Goal: Transaction & Acquisition: Register for event/course

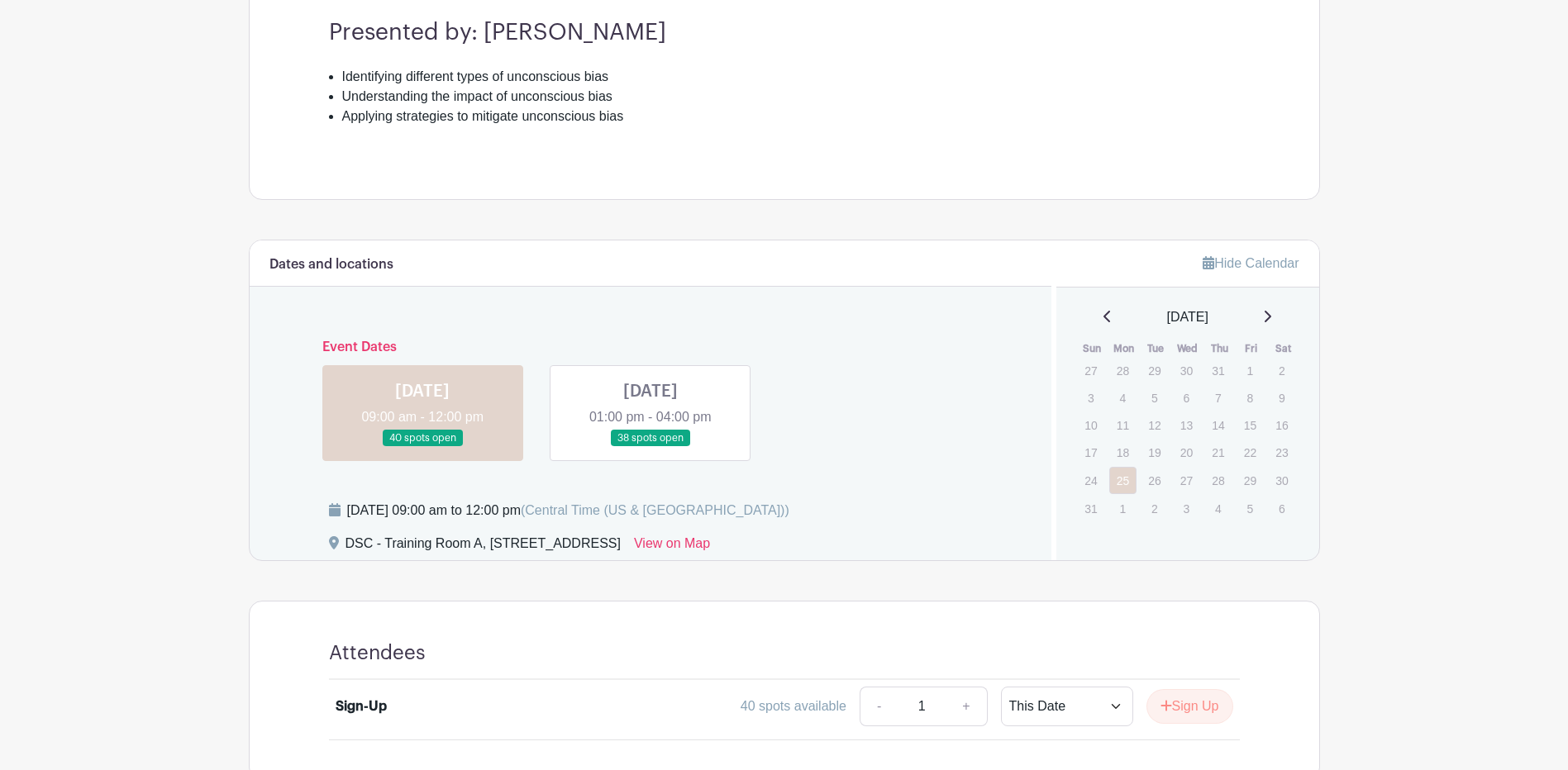
scroll to position [718, 0]
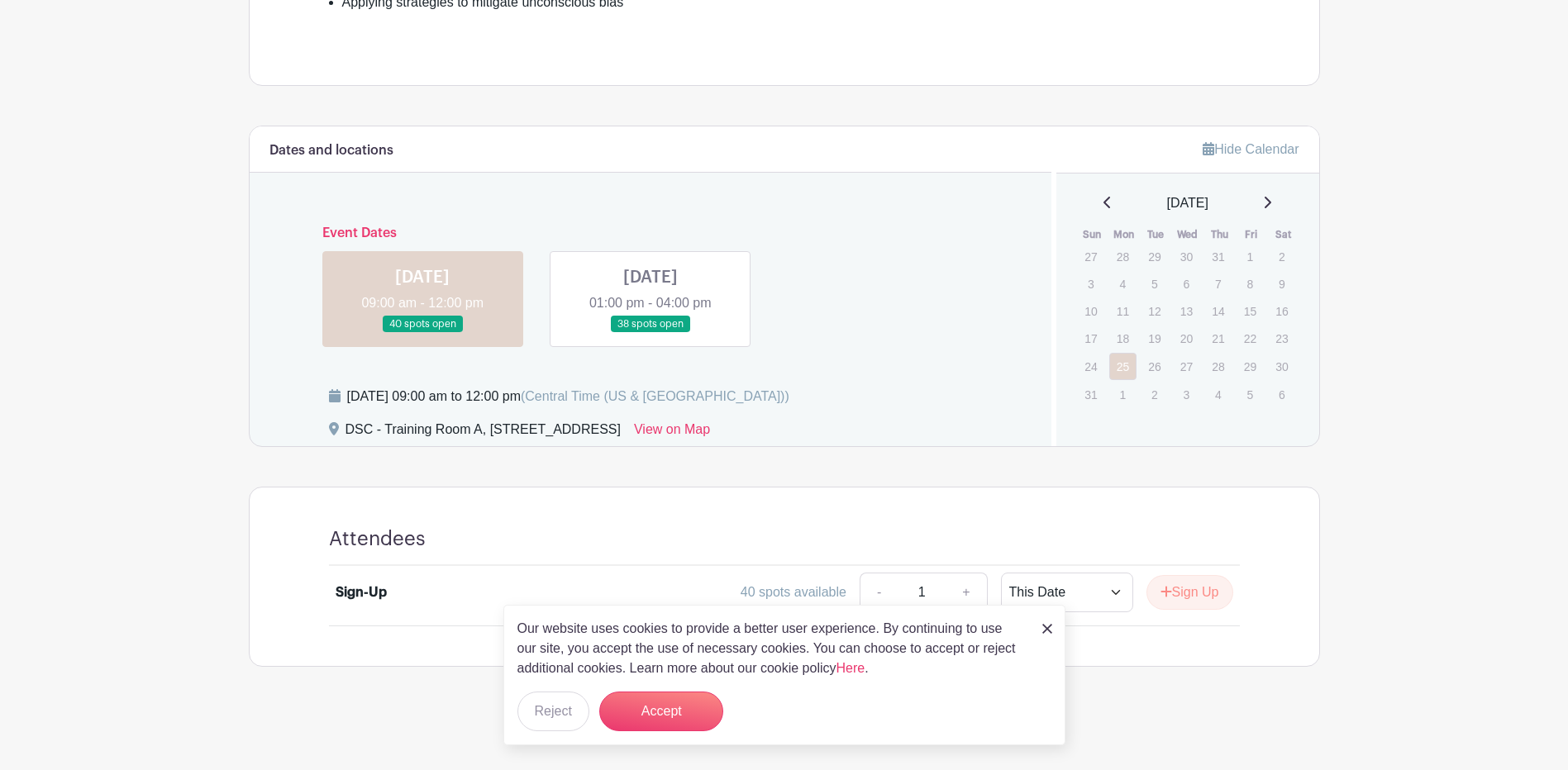
click at [650, 333] on link at bounding box center [650, 333] width 0 height 0
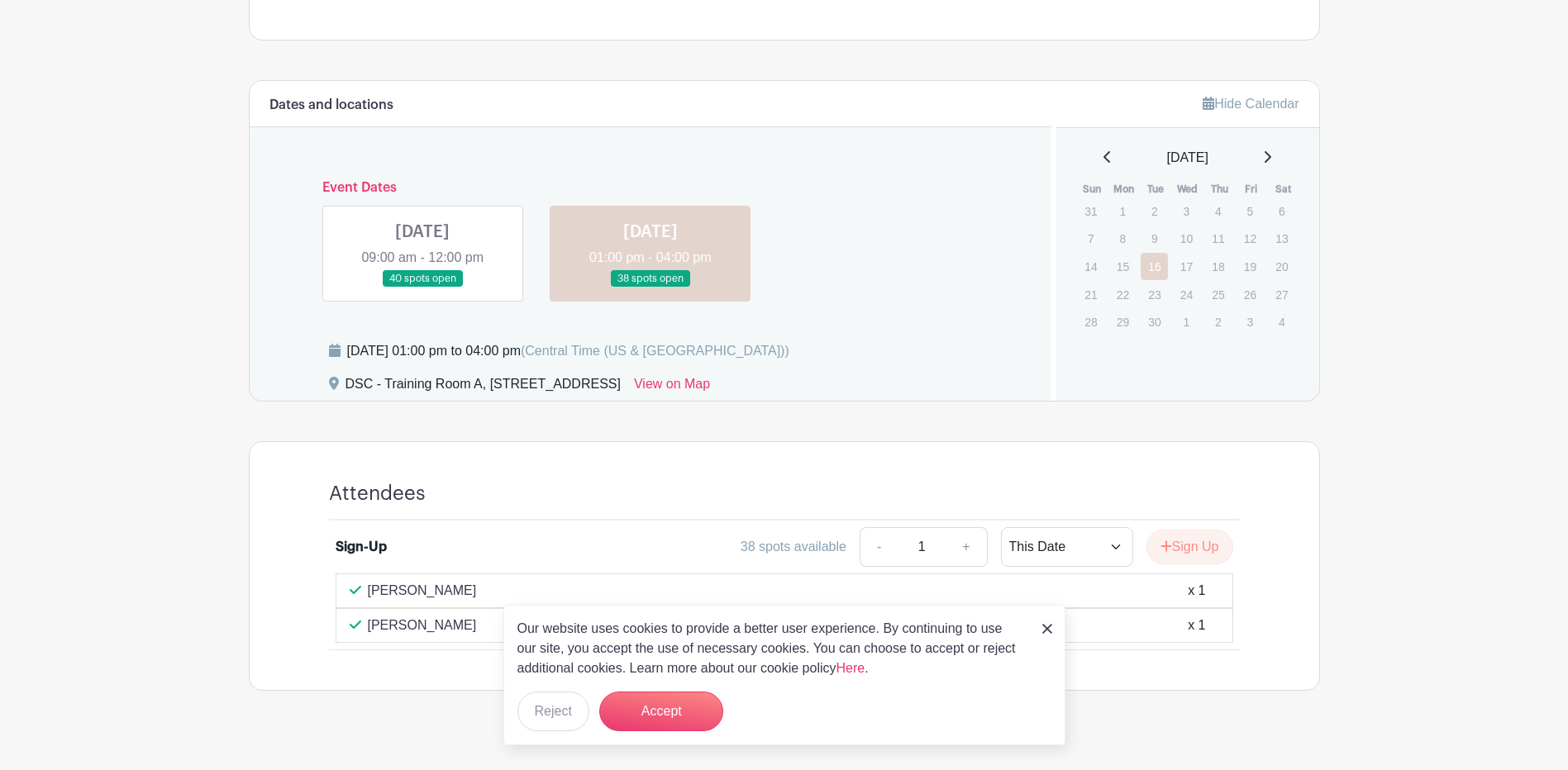
scroll to position [788, 0]
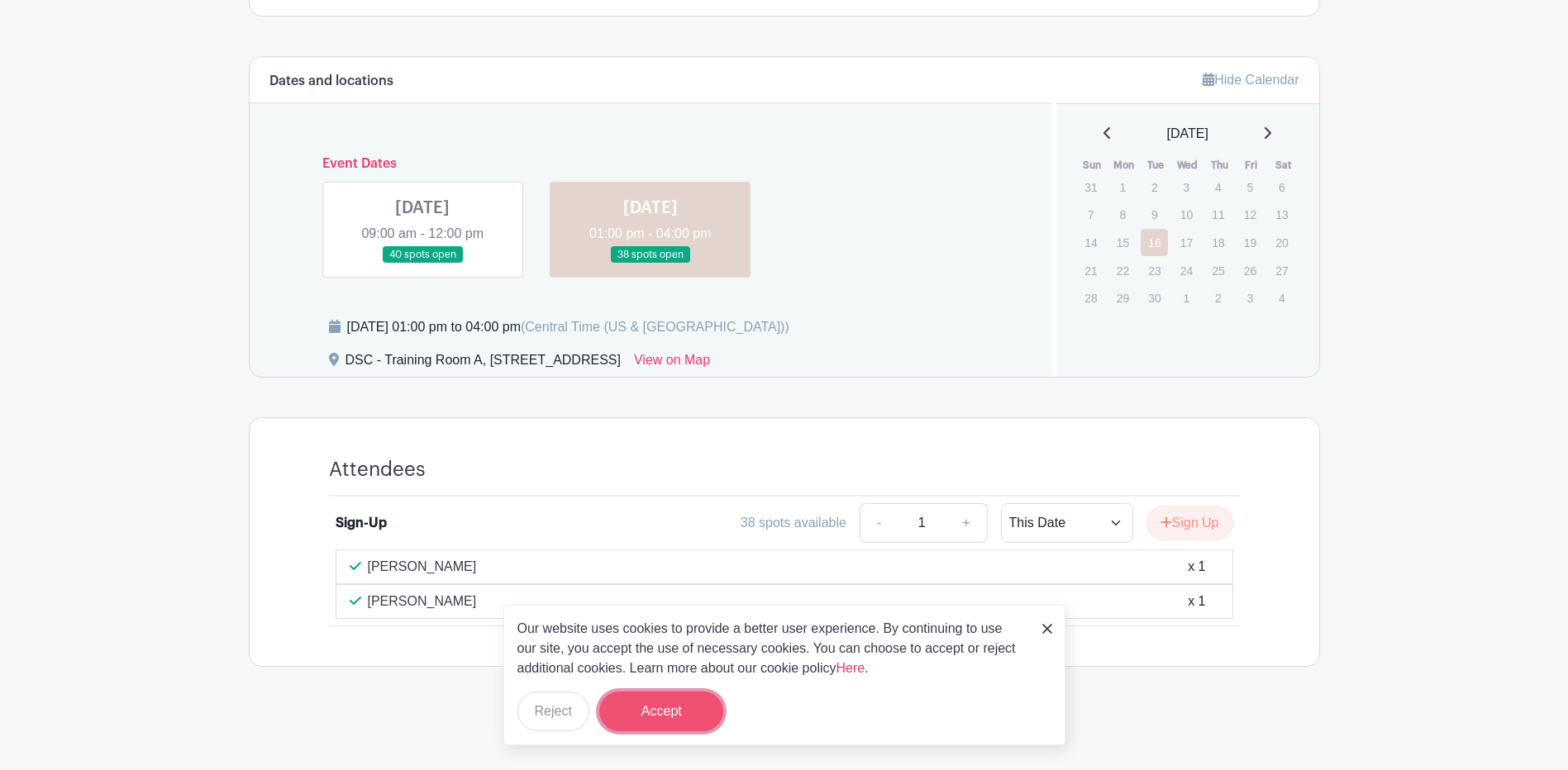
click at [649, 709] on button "Accept" at bounding box center [661, 711] width 124 height 39
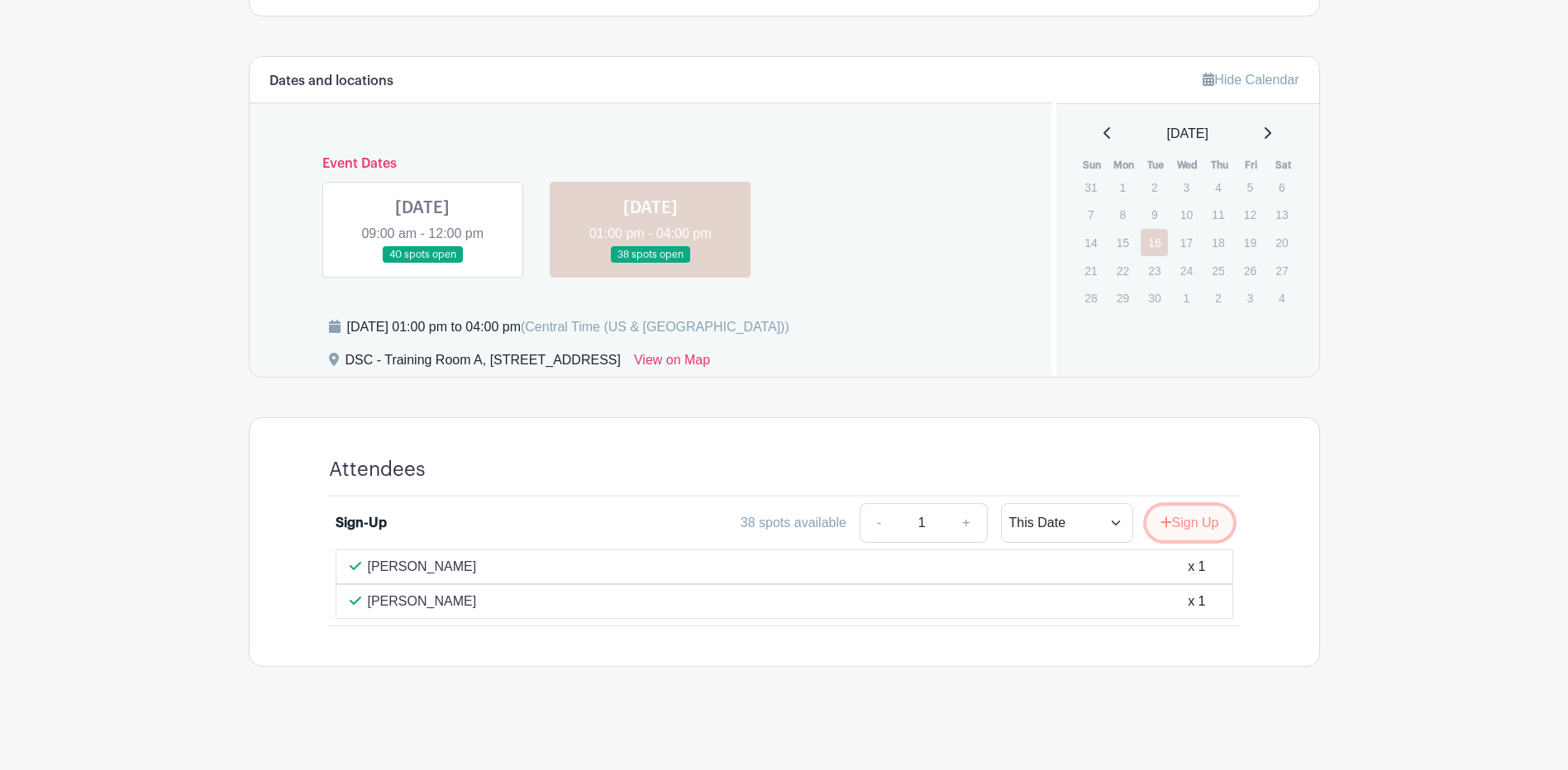
click at [1197, 522] on button "Sign Up" at bounding box center [1189, 522] width 86 height 35
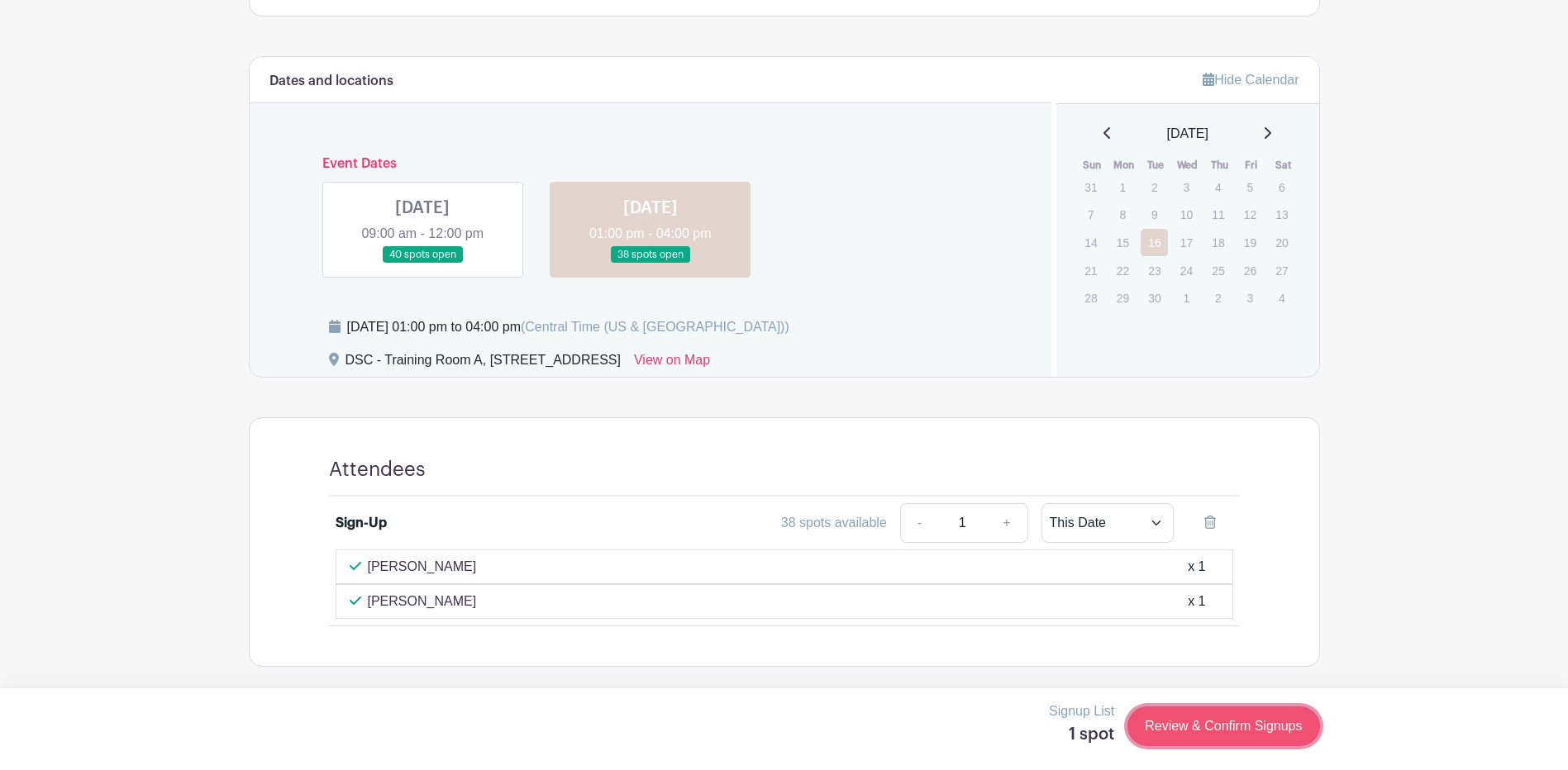
click at [1188, 722] on link "Review & Confirm Signups" at bounding box center [1223, 726] width 192 height 39
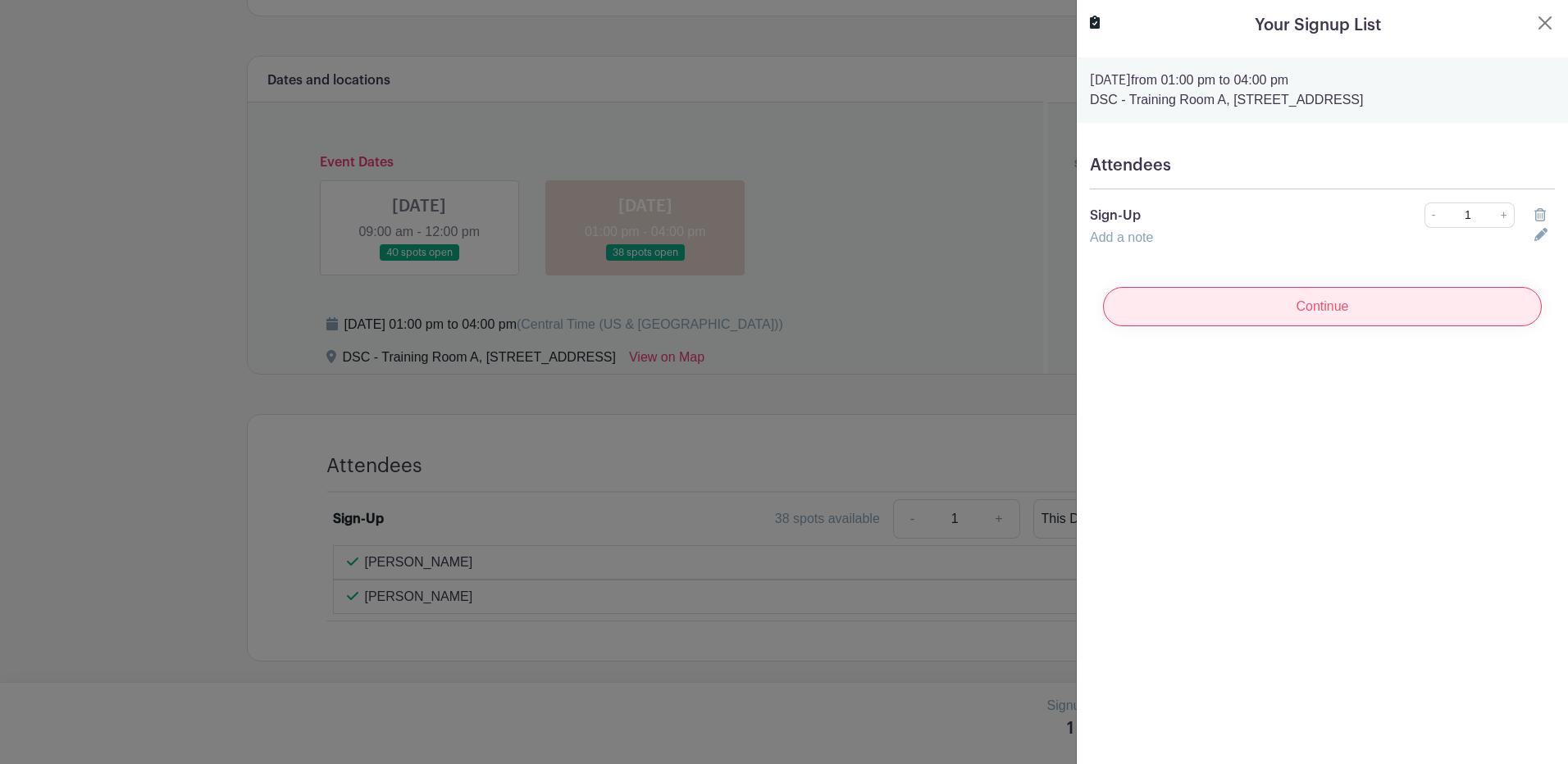
click at [1300, 307] on input "Continue" at bounding box center [1322, 307] width 439 height 39
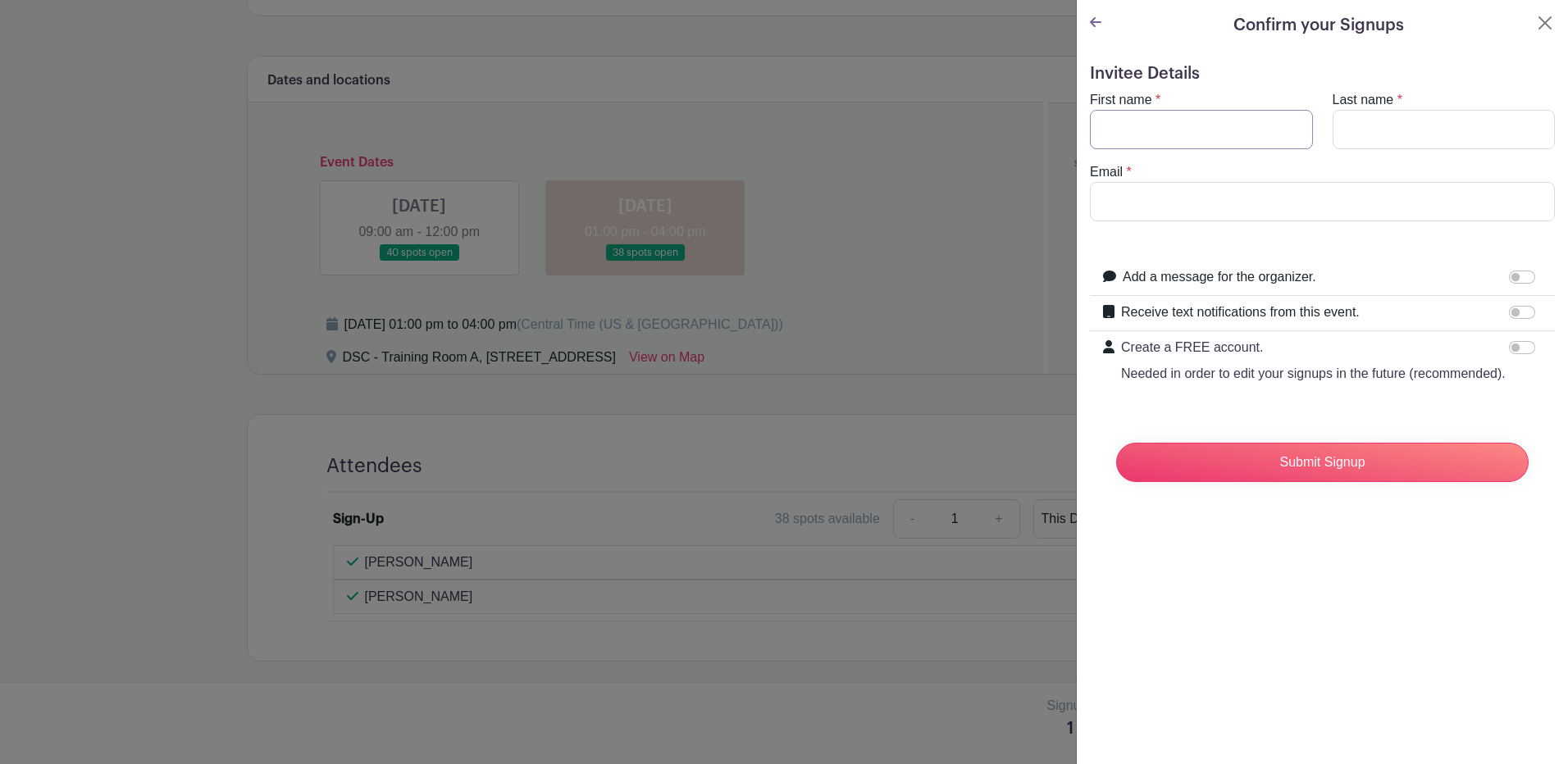
click at [1153, 124] on input "First name" at bounding box center [1201, 130] width 223 height 39
type input "[PERSON_NAME]"
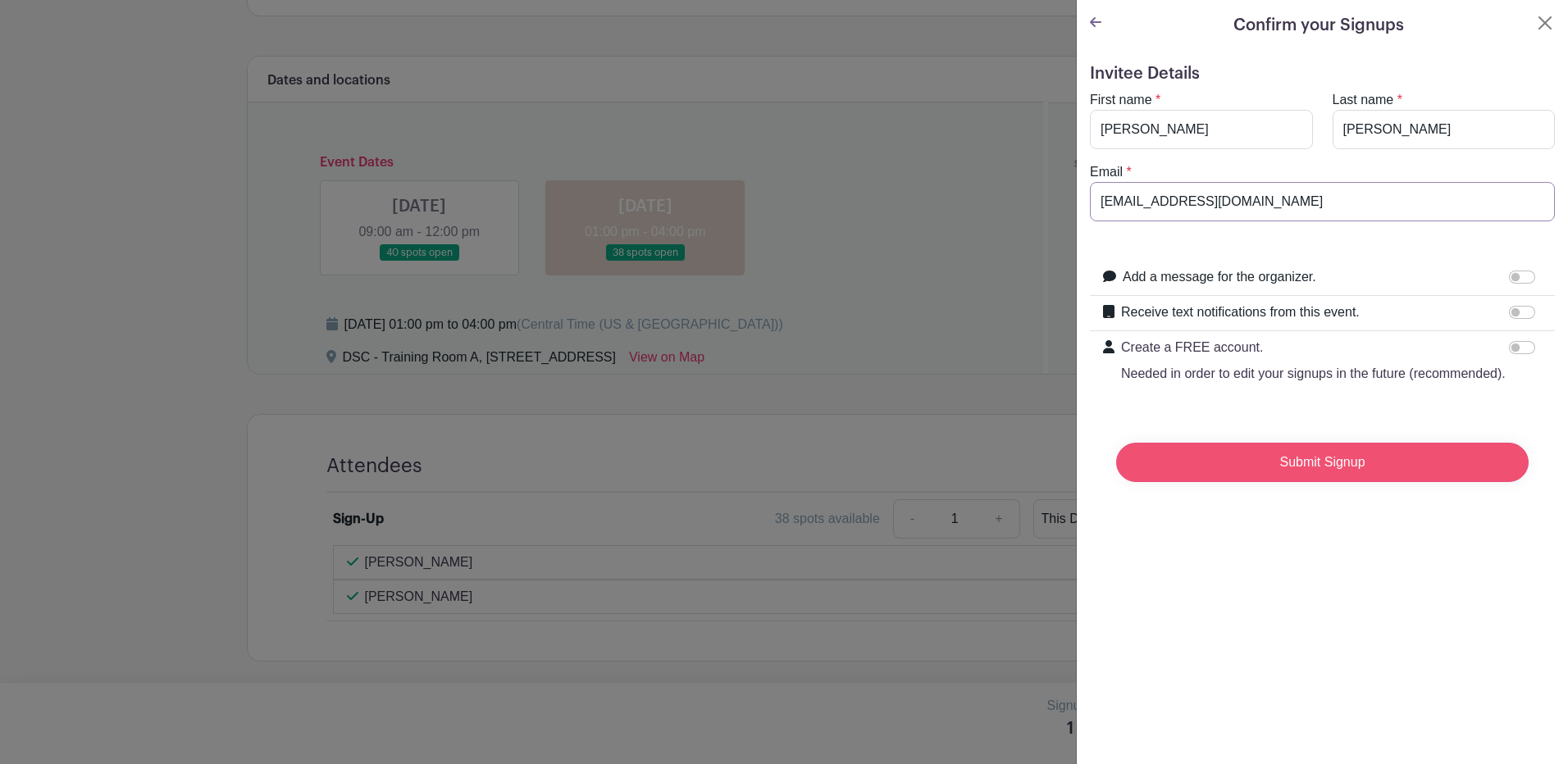
type input "[EMAIL_ADDRESS][DOMAIN_NAME]"
click at [1290, 482] on input "Submit Signup" at bounding box center [1322, 462] width 412 height 39
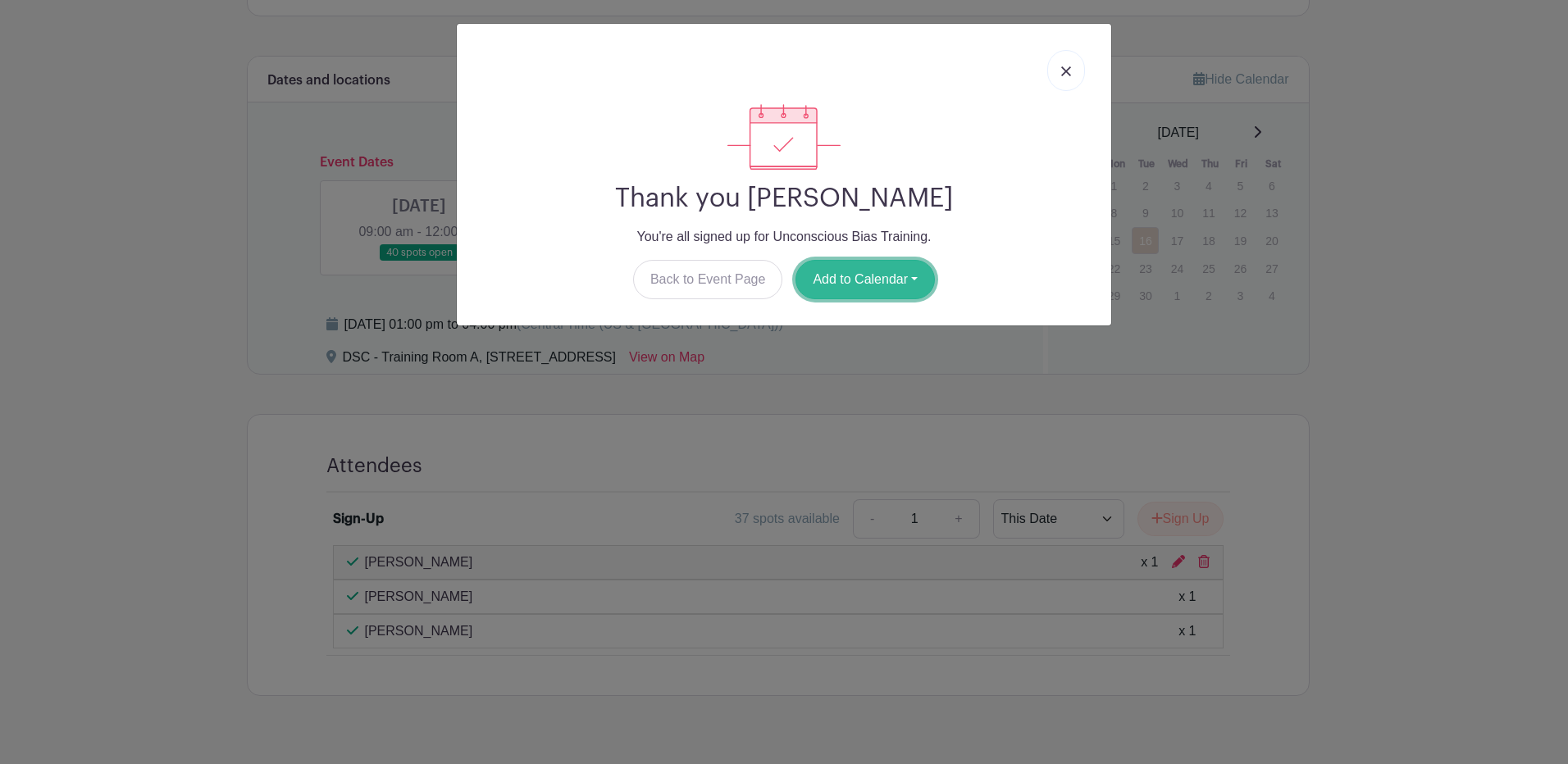
click at [865, 280] on button "Add to Calendar" at bounding box center [865, 280] width 140 height 39
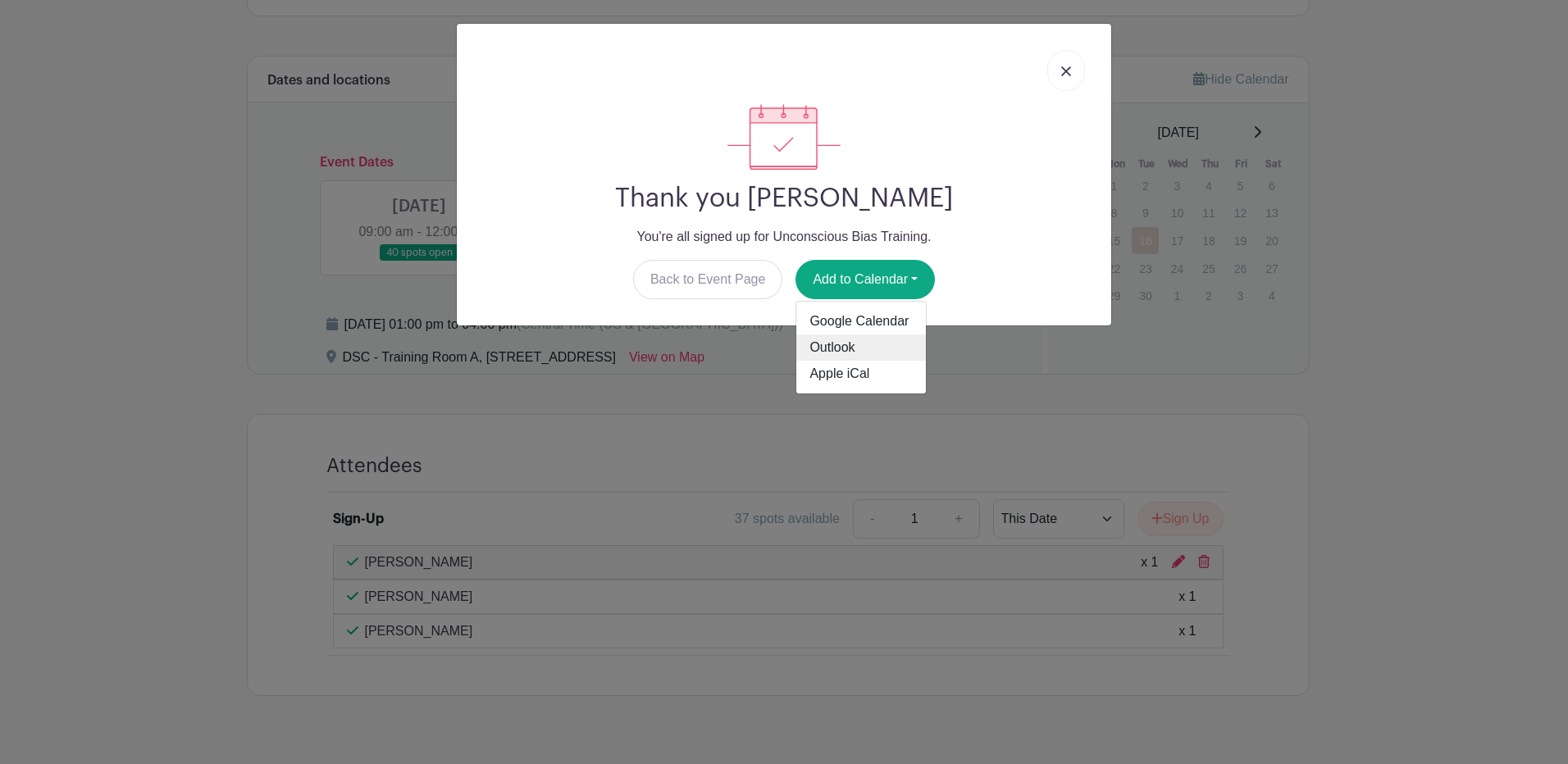
click at [858, 347] on link "Outlook" at bounding box center [860, 348] width 130 height 26
drag, startPoint x: 996, startPoint y: 77, endPoint x: 1027, endPoint y: 75, distance: 31.1
click at [998, 77] on div at bounding box center [784, 71] width 628 height 67
click at [1061, 75] on img at bounding box center [1066, 71] width 10 height 10
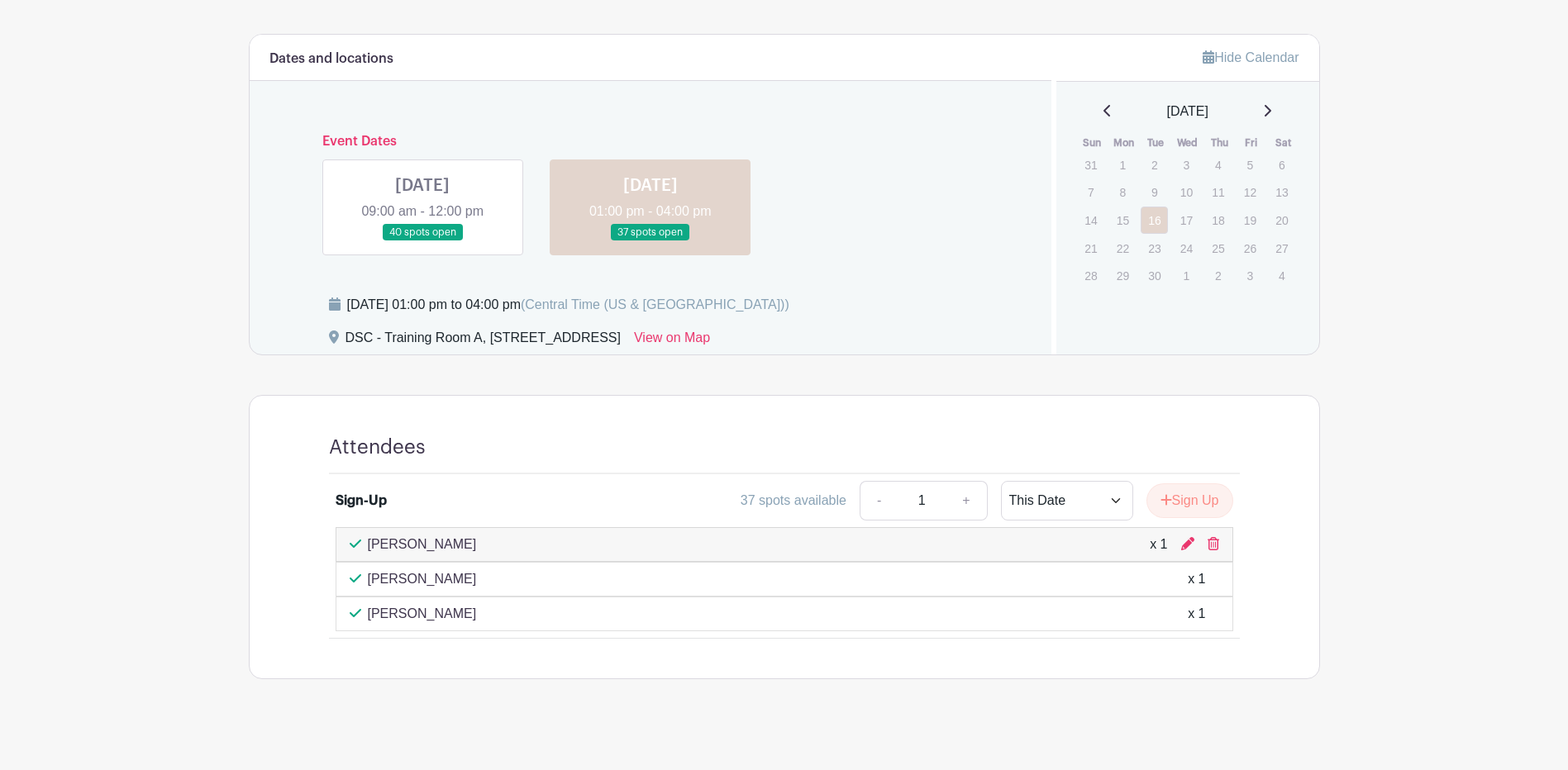
scroll to position [823, 0]
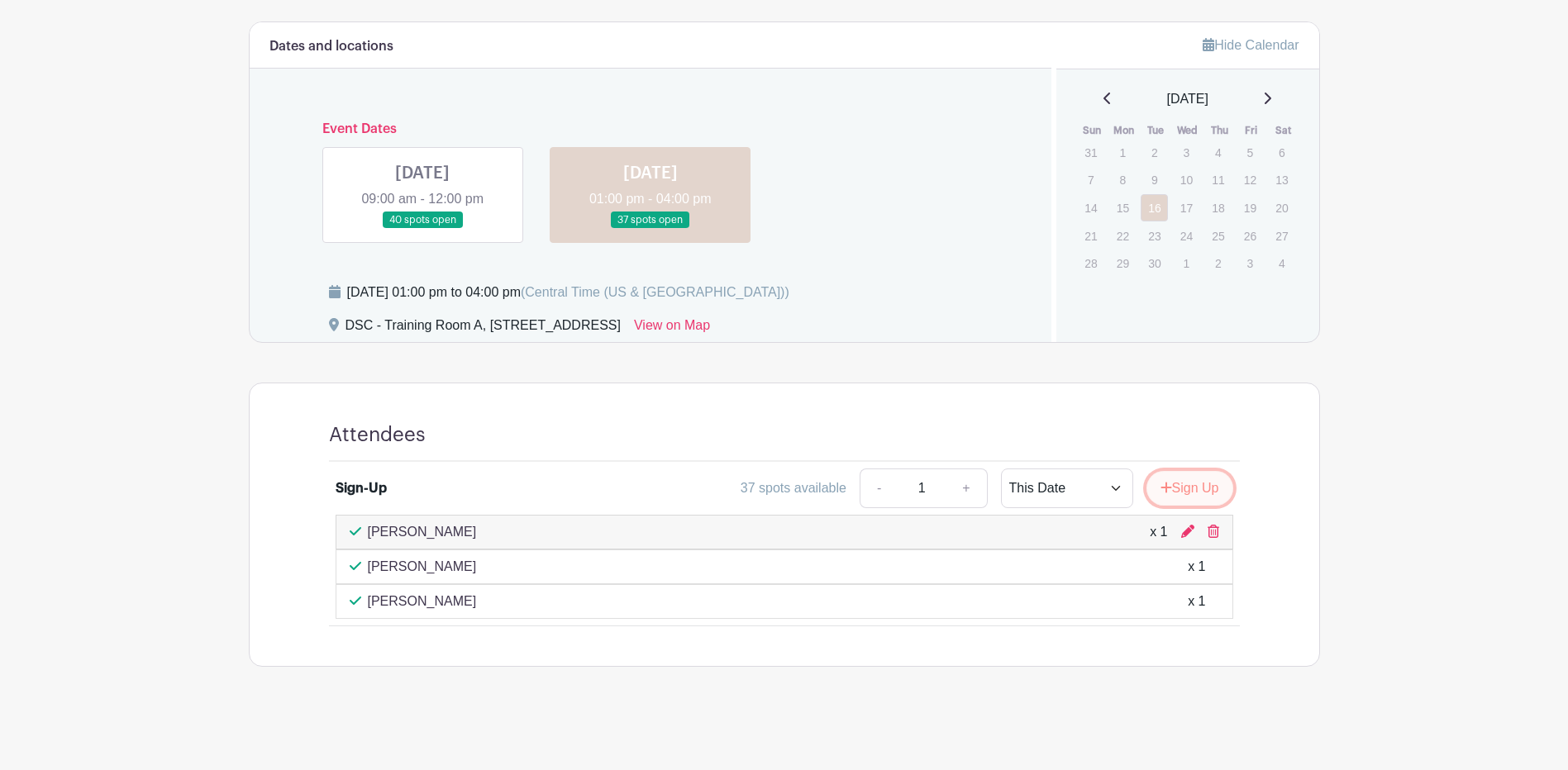
click at [1196, 496] on button "Sign Up" at bounding box center [1189, 487] width 86 height 35
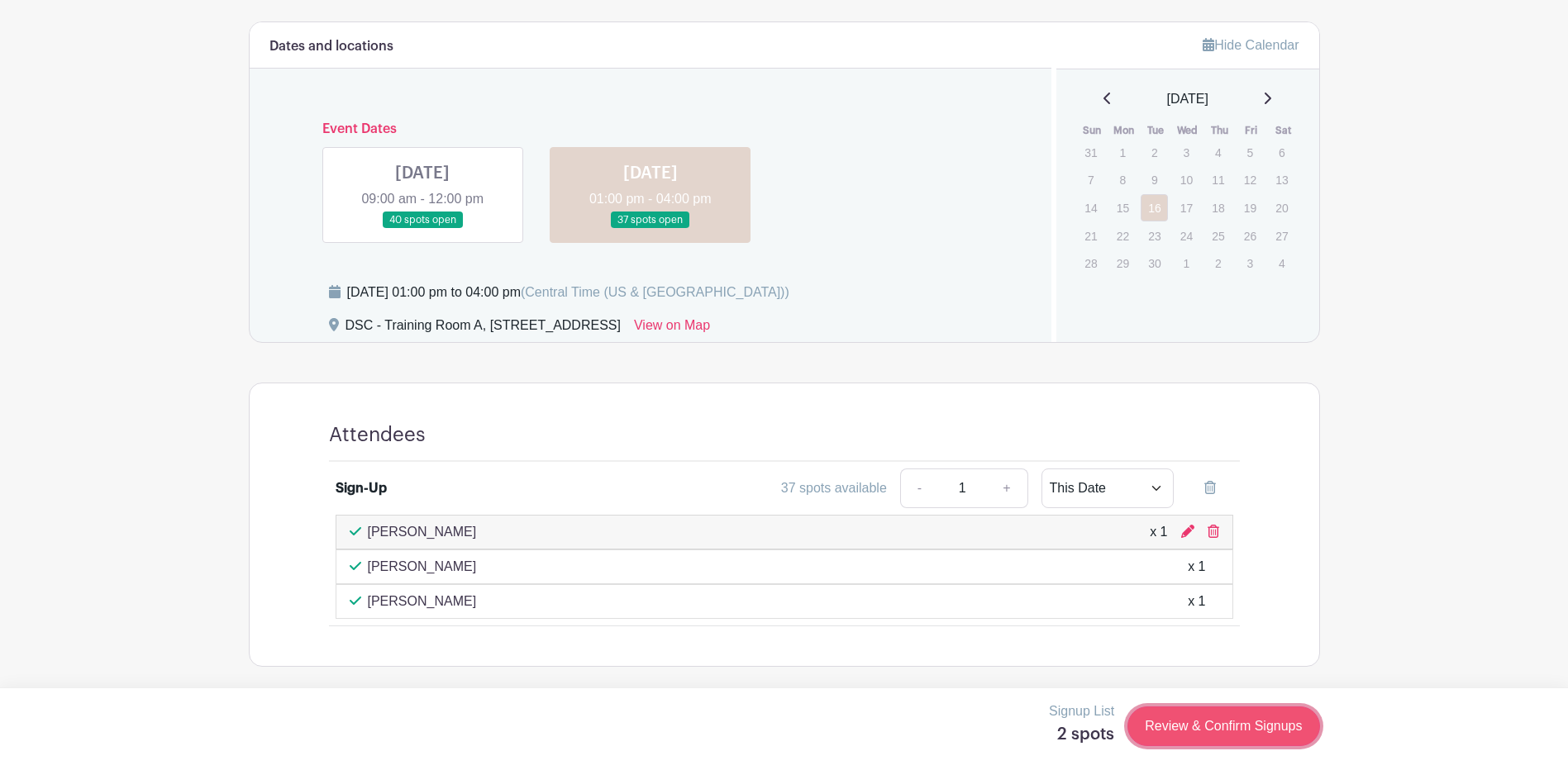
click at [1180, 721] on link "Review & Confirm Signups" at bounding box center [1223, 726] width 192 height 39
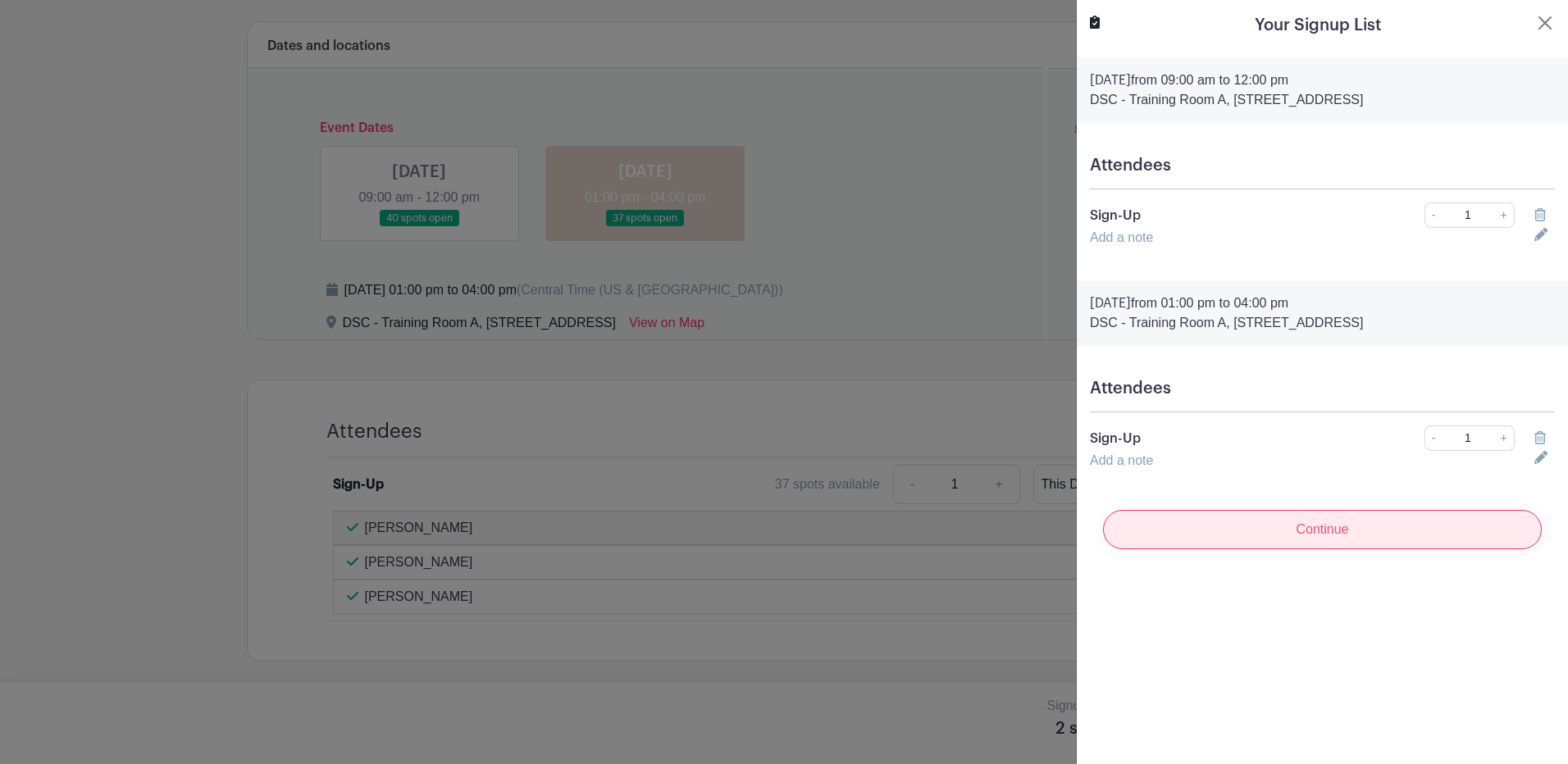
click at [1389, 533] on input "Continue" at bounding box center [1322, 529] width 439 height 39
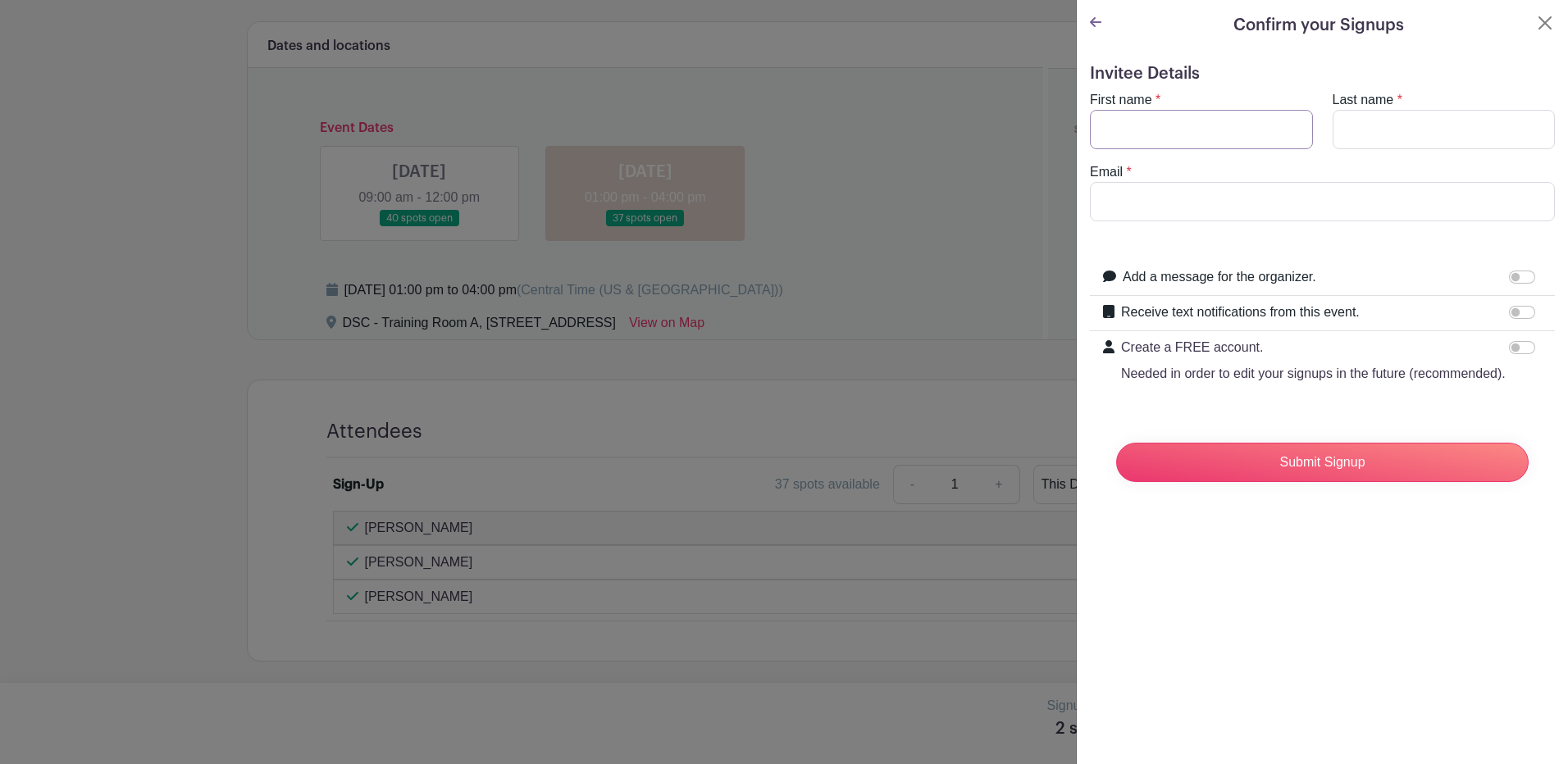
click at [1137, 138] on input "First name" at bounding box center [1201, 130] width 223 height 39
type input "[PERSON_NAME]"
type input "j"
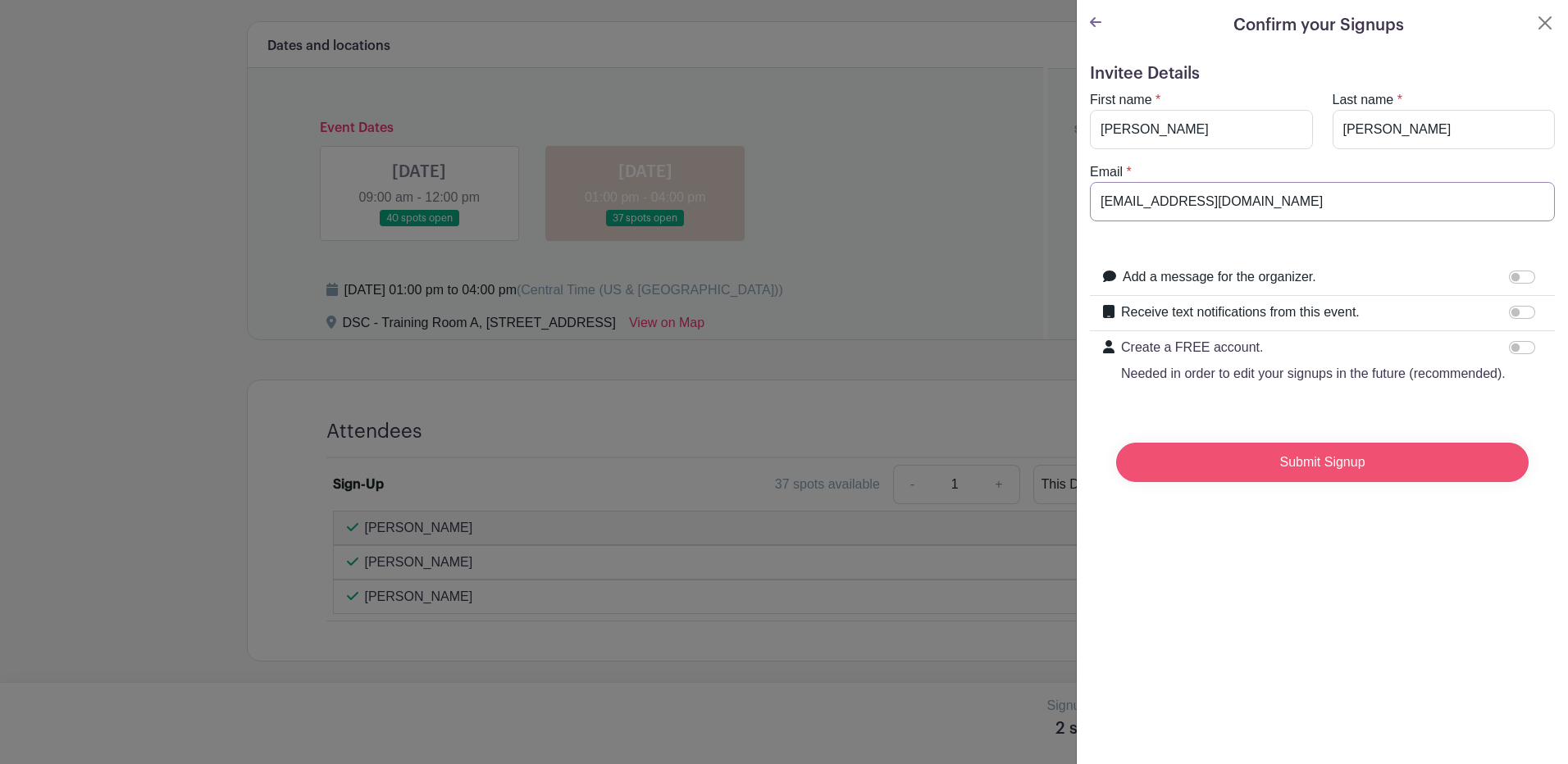
type input "[EMAIL_ADDRESS][DOMAIN_NAME]"
click at [1277, 482] on input "Submit Signup" at bounding box center [1322, 462] width 412 height 39
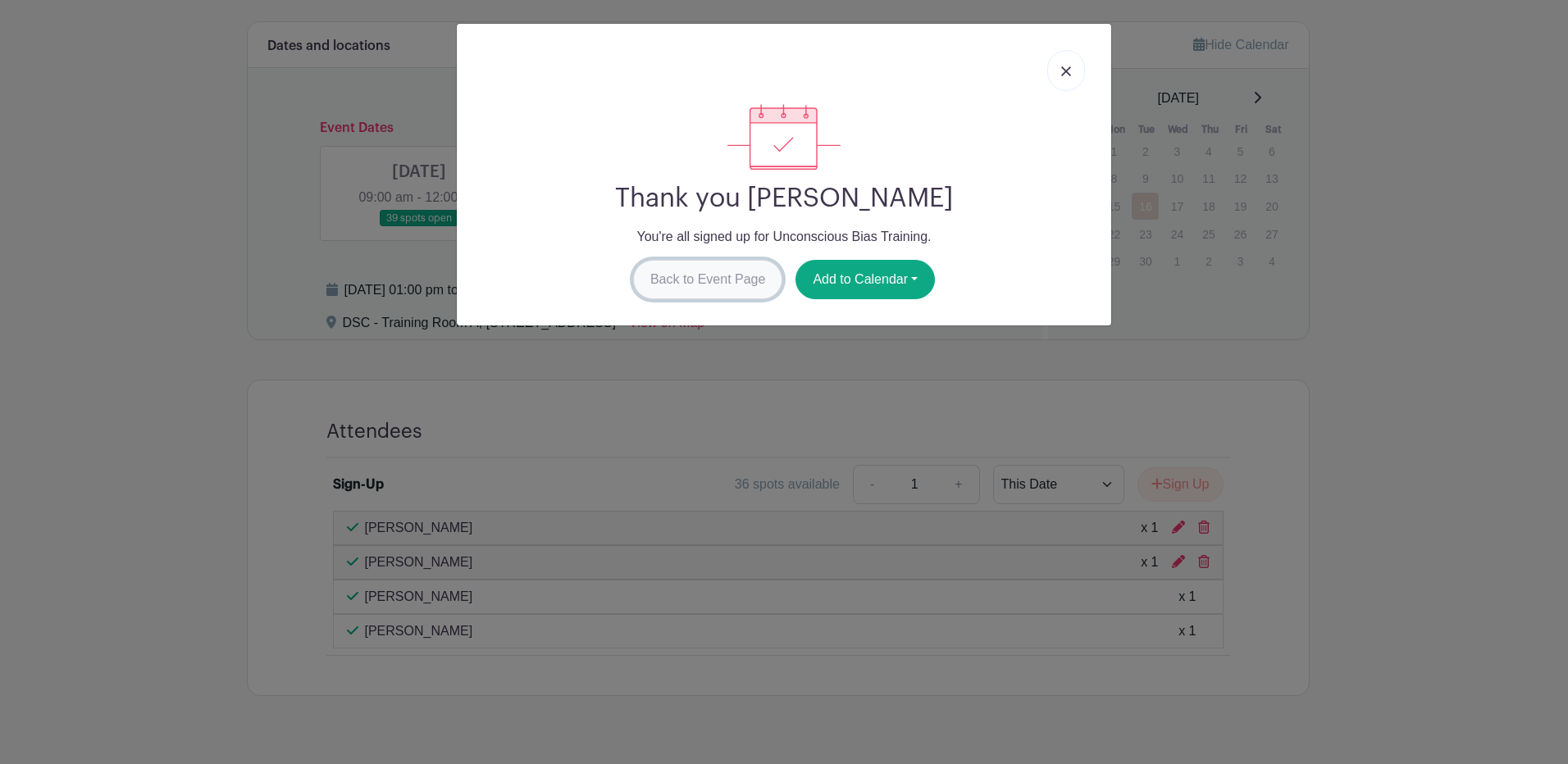
click at [746, 274] on link "Back to Event Page" at bounding box center [708, 280] width 150 height 39
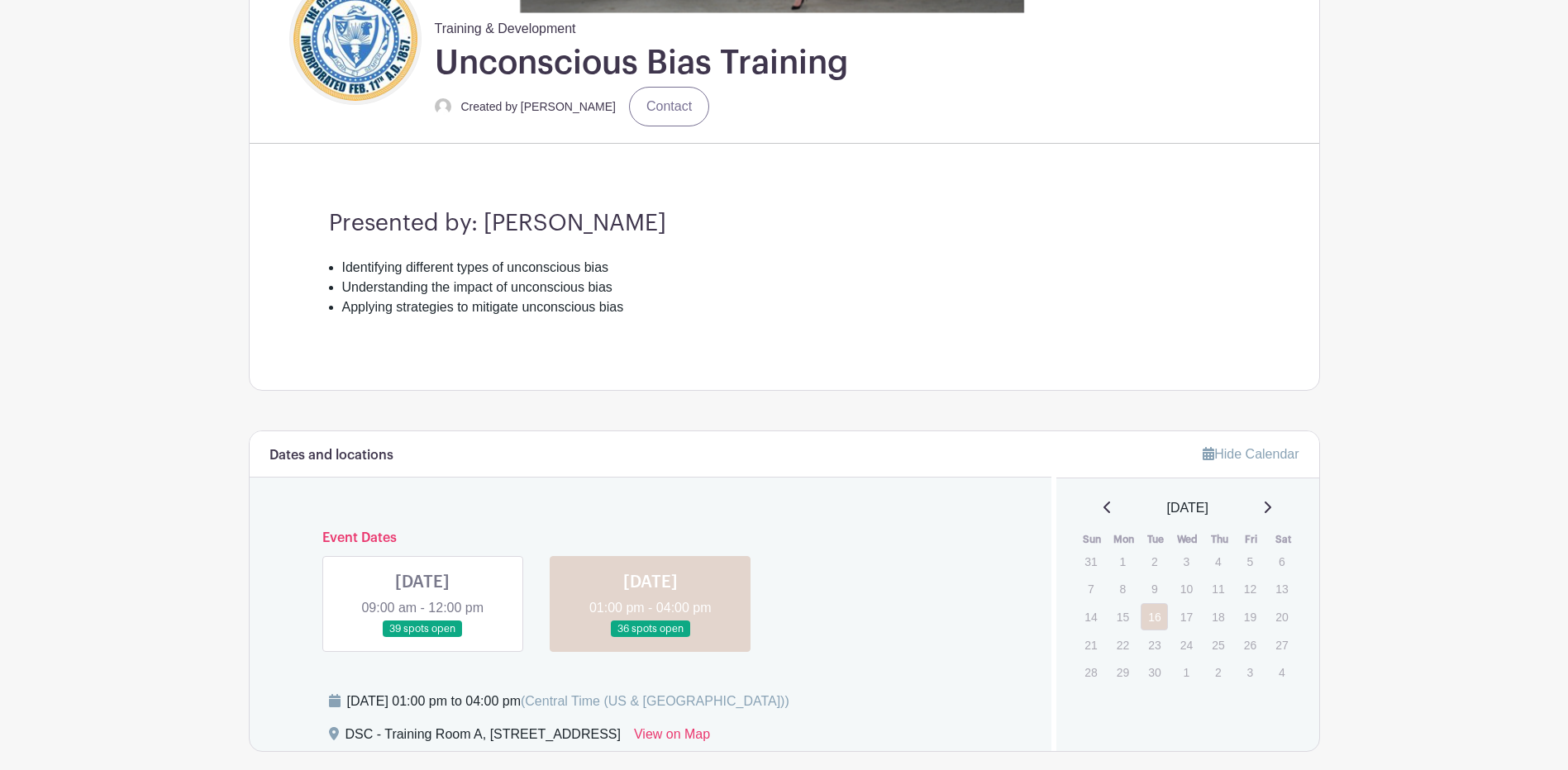
scroll to position [413, 0]
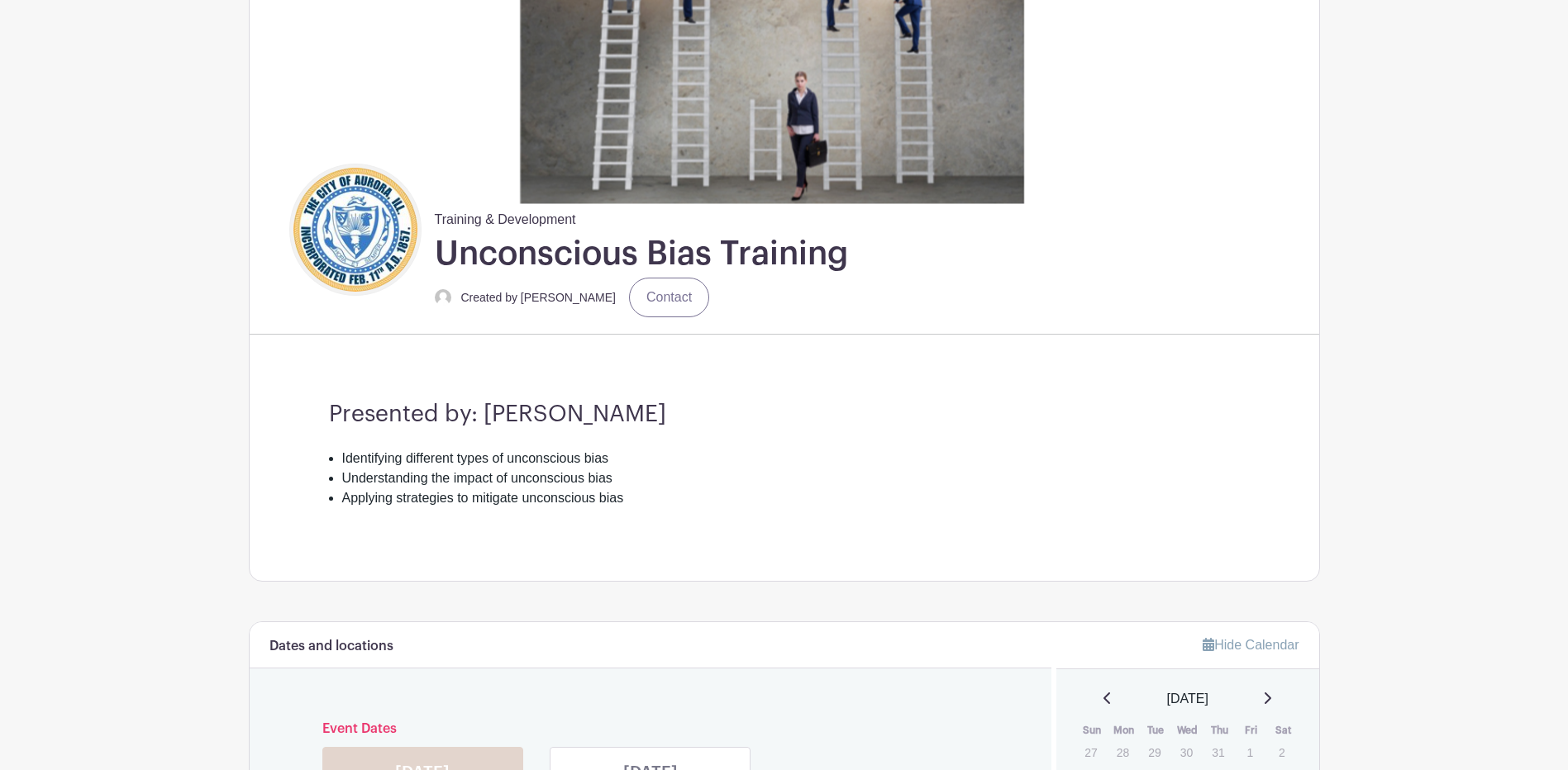
scroll to position [718, 0]
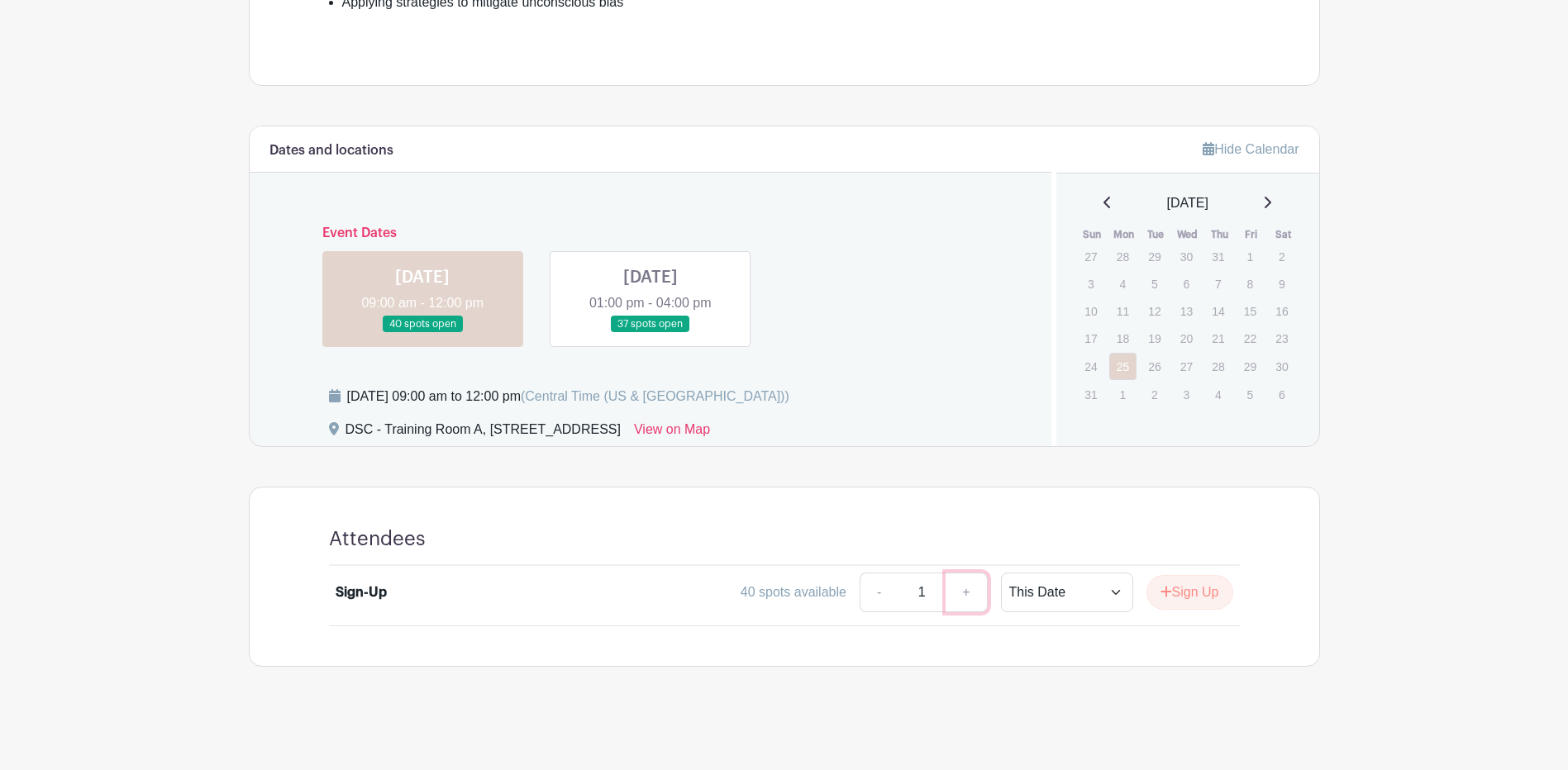
click at [963, 607] on link "+" at bounding box center [966, 593] width 41 height 39
type input "2"
click at [1181, 600] on button "Sign Up" at bounding box center [1189, 592] width 86 height 35
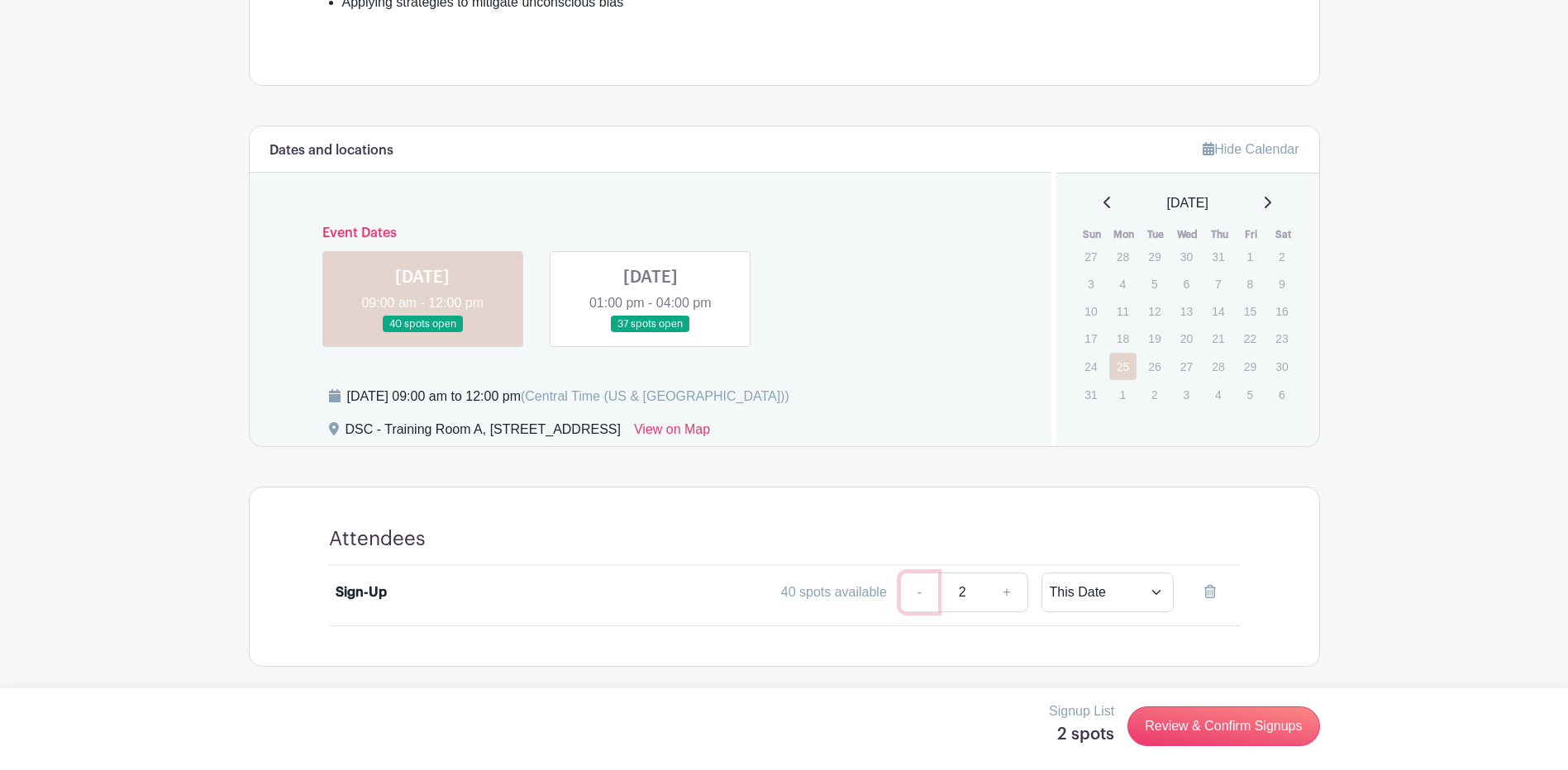
click at [915, 594] on link "-" at bounding box center [919, 593] width 38 height 39
type input "1"
click at [650, 333] on link at bounding box center [650, 333] width 0 height 0
